Goal: Find specific page/section: Find specific page/section

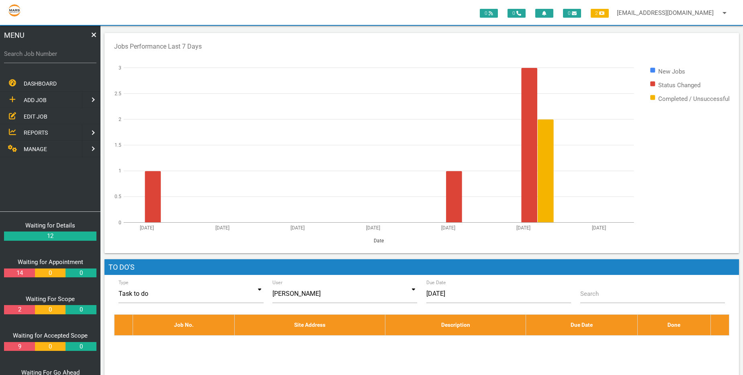
click at [29, 156] on li "MANAGE" at bounding box center [50, 149] width 104 height 16
click at [34, 150] on span "MANAGE" at bounding box center [35, 149] width 23 height 6
click at [46, 136] on link "TEMPLATES" at bounding box center [40, 132] width 84 height 16
click at [6, 84] on link at bounding box center [8, 83] width 16 height 16
